Goal: Information Seeking & Learning: Understand process/instructions

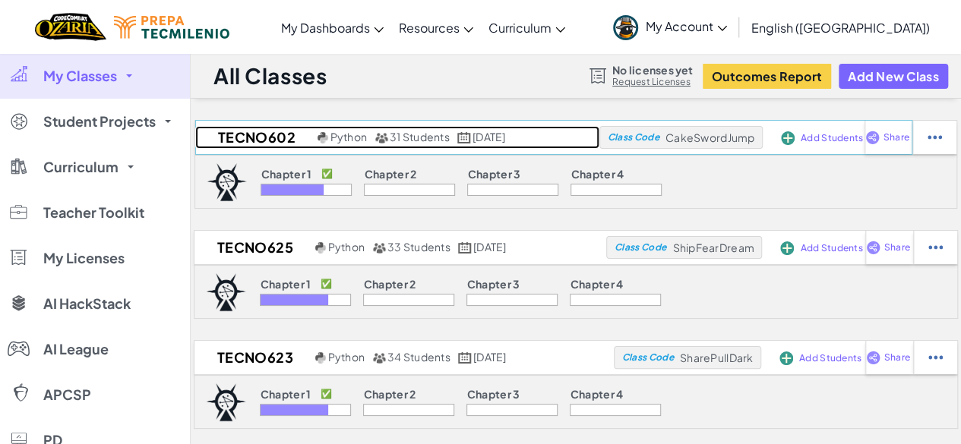
click at [230, 139] on h2 "TECNO602" at bounding box center [254, 137] width 118 height 23
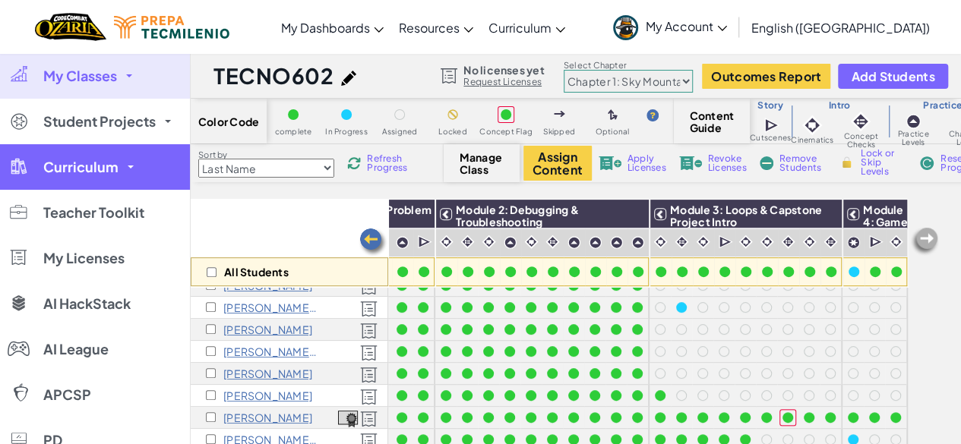
click at [120, 174] on link "Curriculum" at bounding box center [95, 167] width 190 height 46
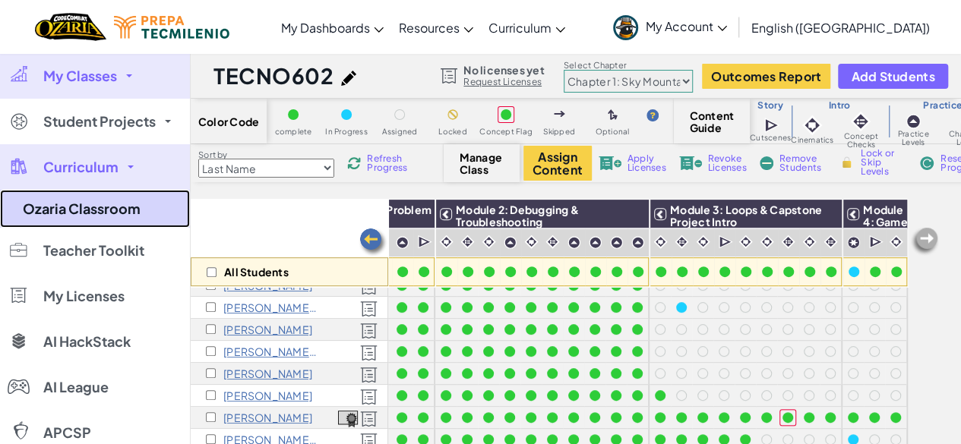
click at [115, 218] on link "Ozaria Classroom" at bounding box center [95, 209] width 190 height 38
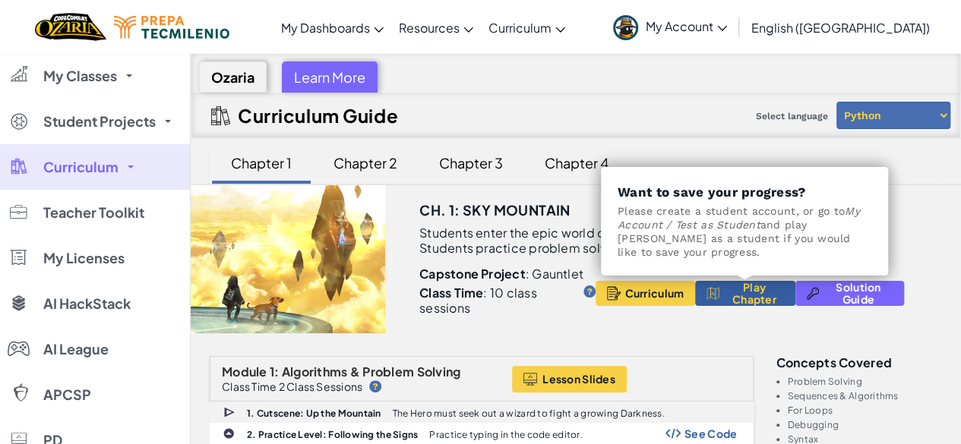
click at [721, 299] on button "Play Chapter" at bounding box center [745, 293] width 100 height 25
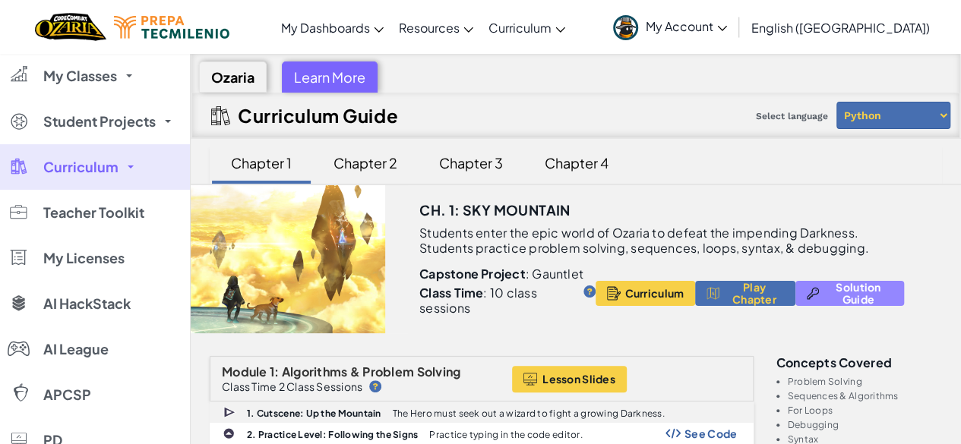
click at [826, 288] on span "Solution Guide" at bounding box center [858, 293] width 68 height 24
click at [734, 36] on link "My Account" at bounding box center [669, 27] width 129 height 48
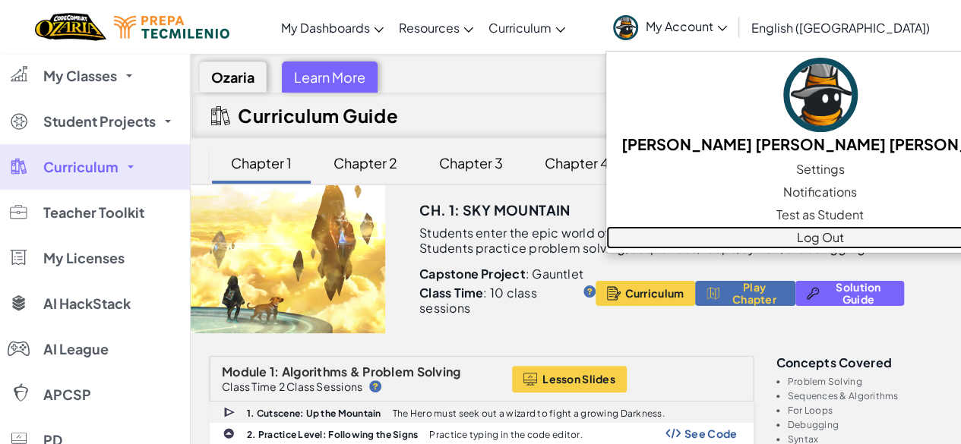
click at [832, 231] on link "Log Out" at bounding box center [820, 237] width 428 height 23
